Goal: Find specific page/section: Find specific page/section

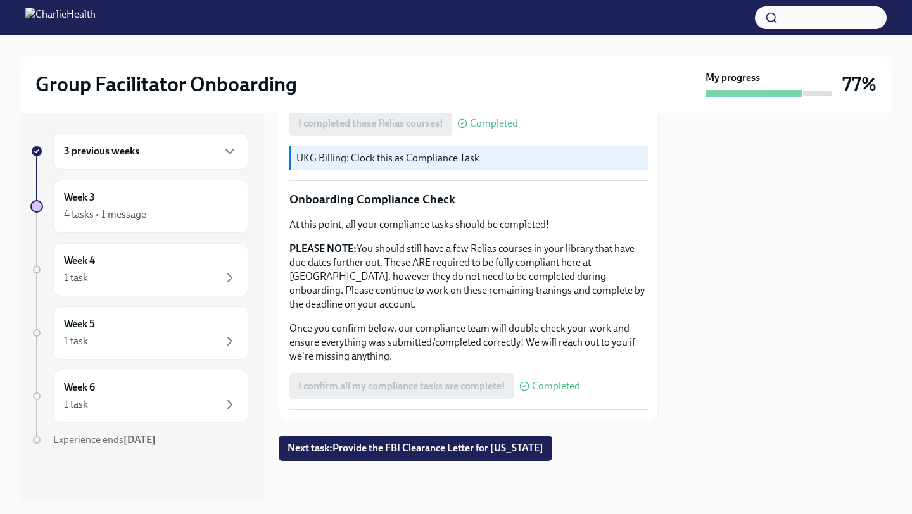
scroll to position [1154, 0]
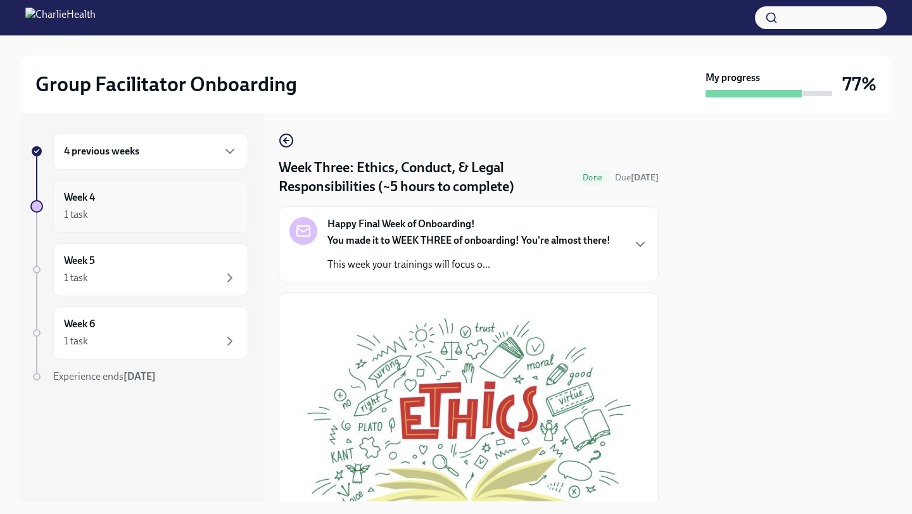
click at [132, 205] on div "Week 4 1 task" at bounding box center [150, 207] width 173 height 32
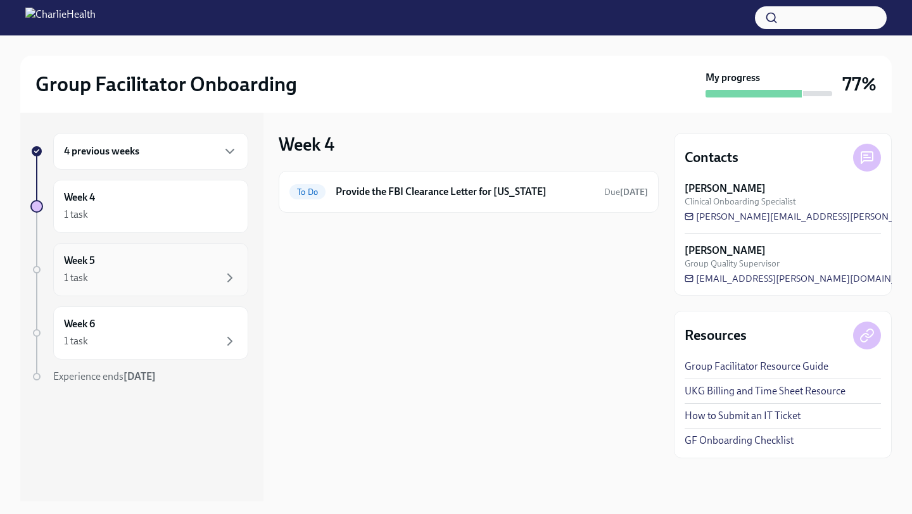
click at [134, 260] on div "Week 5 1 task" at bounding box center [150, 270] width 173 height 32
click at [154, 267] on div "Week 5 1 task" at bounding box center [150, 270] width 173 height 32
click at [201, 255] on div "Week 5 1 task" at bounding box center [150, 270] width 173 height 32
click at [206, 210] on div "1 task" at bounding box center [150, 214] width 173 height 15
click at [233, 188] on div "Week 4 1 task" at bounding box center [150, 206] width 195 height 53
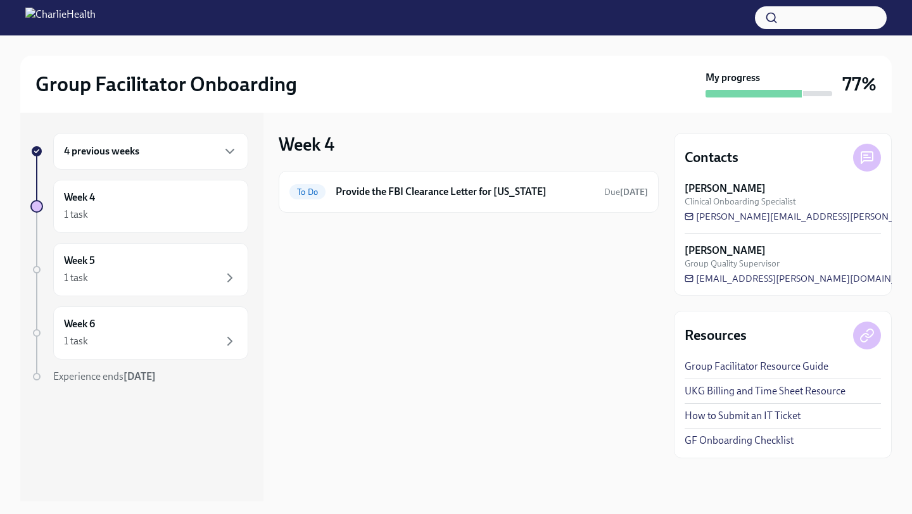
click at [227, 173] on div "4 previous weeks Week 4 1 task Week 5 1 task Week 6 1 task Experience ends [DAT…" at bounding box center [139, 283] width 218 height 301
click at [230, 163] on div "4 previous weeks" at bounding box center [150, 151] width 195 height 37
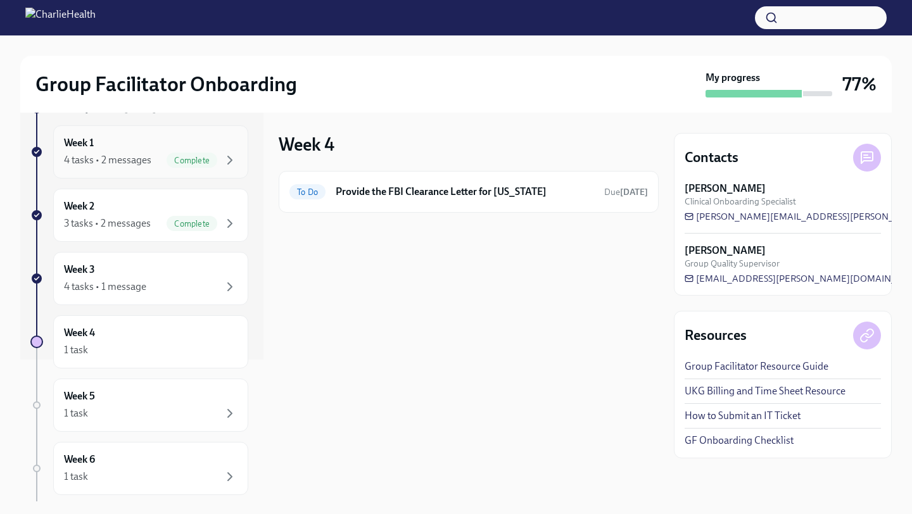
scroll to position [210, 0]
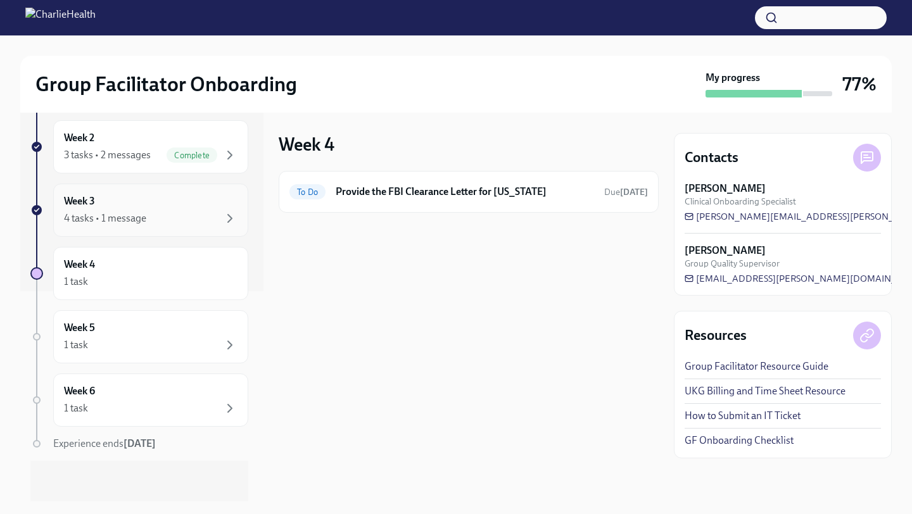
click at [177, 231] on div "Week 3 4 tasks • 1 message" at bounding box center [150, 210] width 195 height 53
